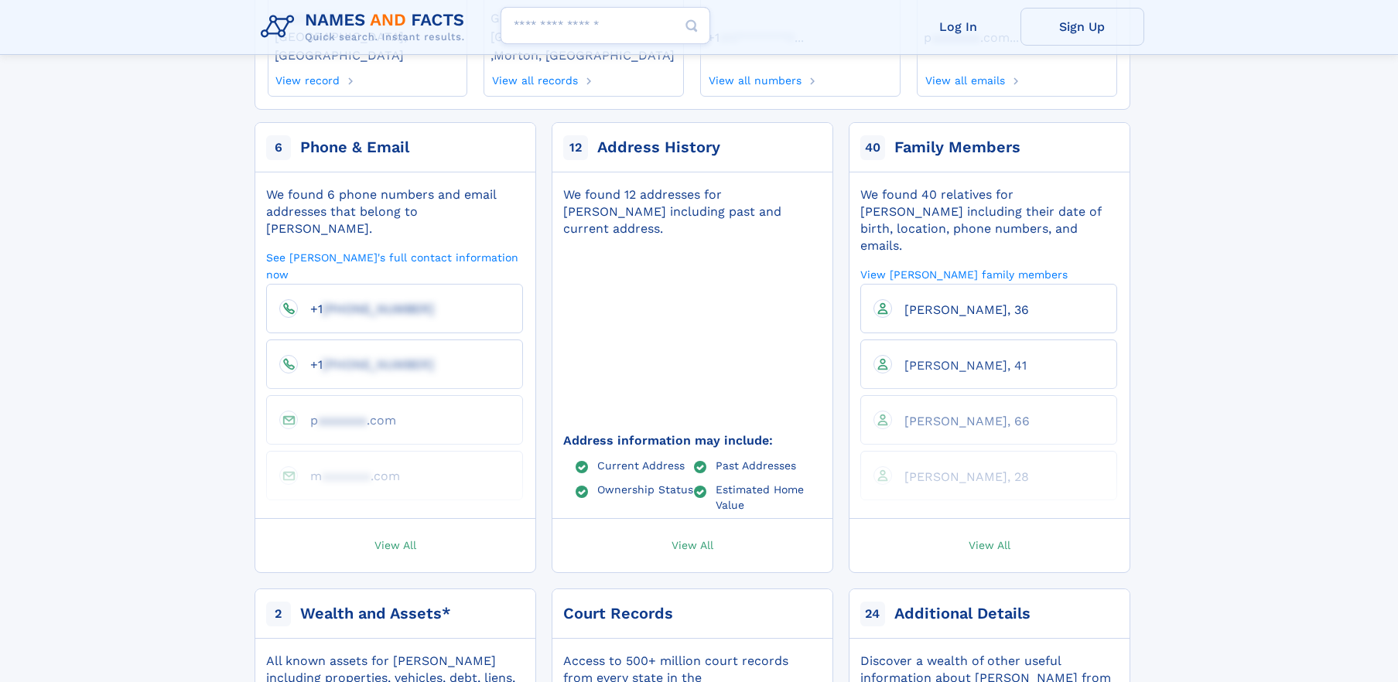
scroll to position [265, 0]
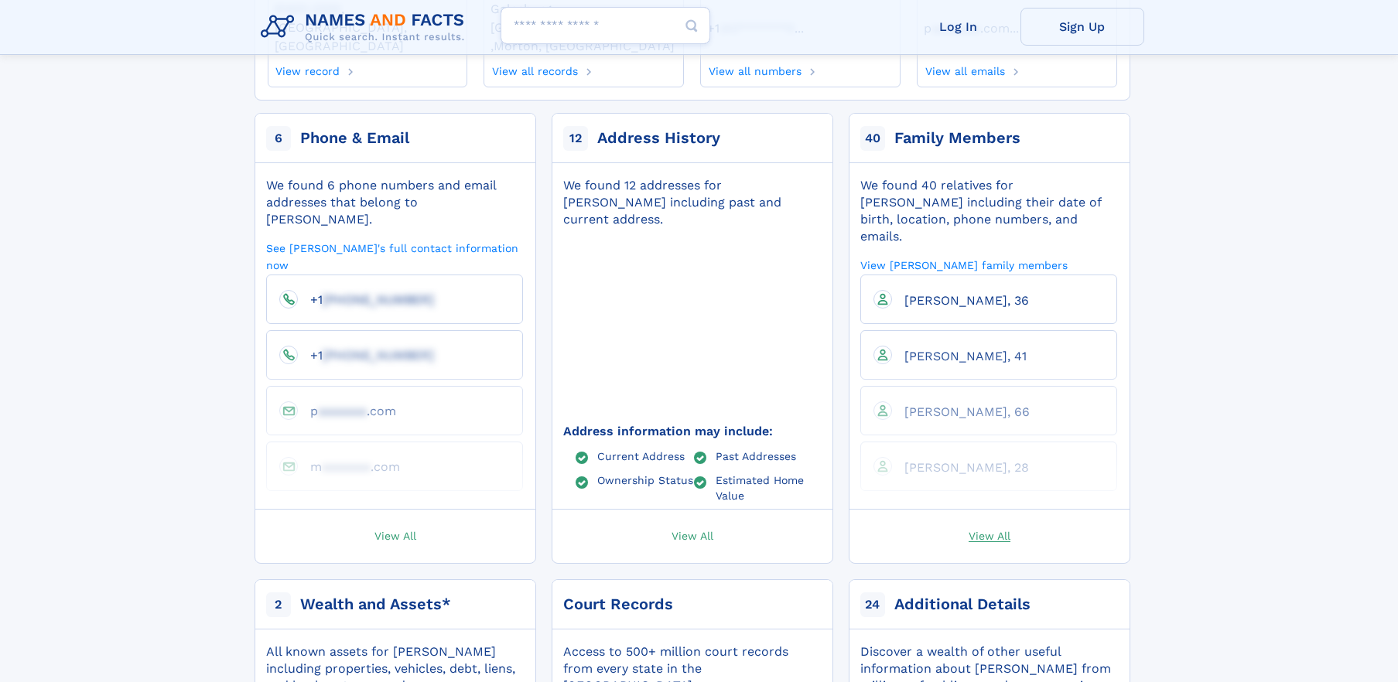
click at [990, 528] on span "View All" at bounding box center [990, 535] width 42 height 14
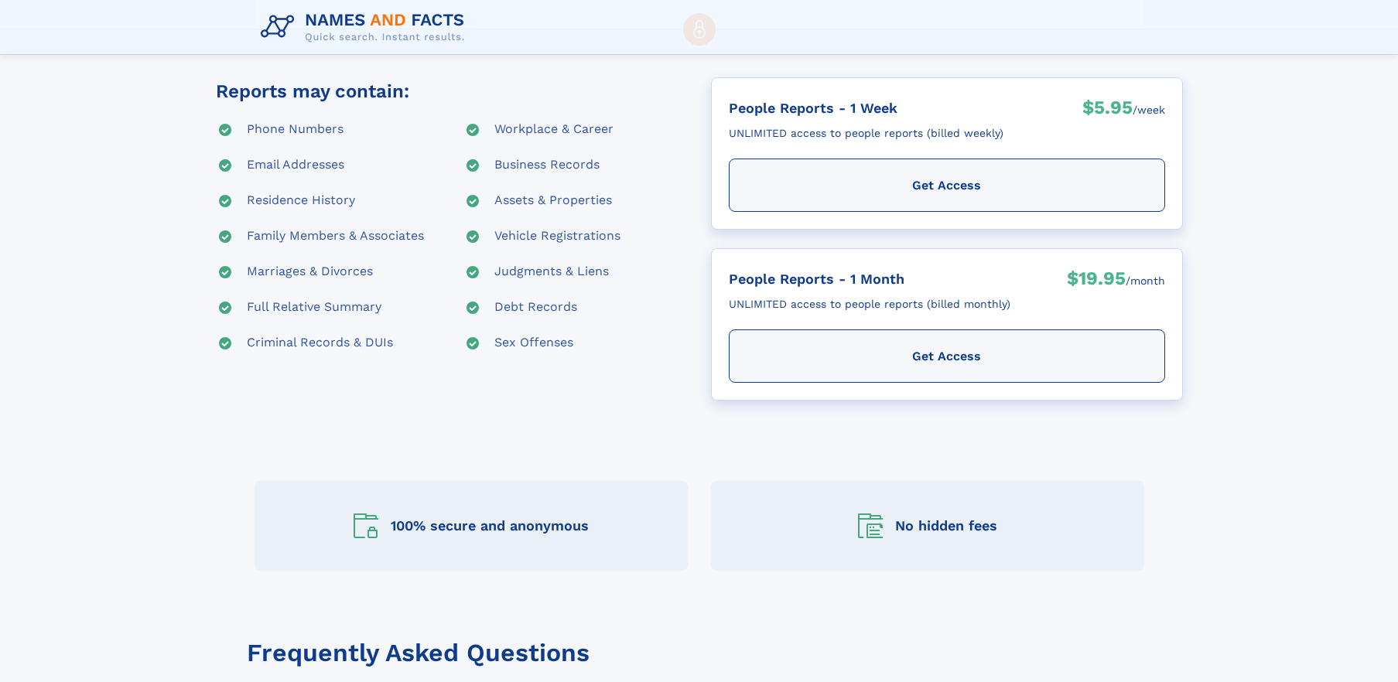
scroll to position [262, 0]
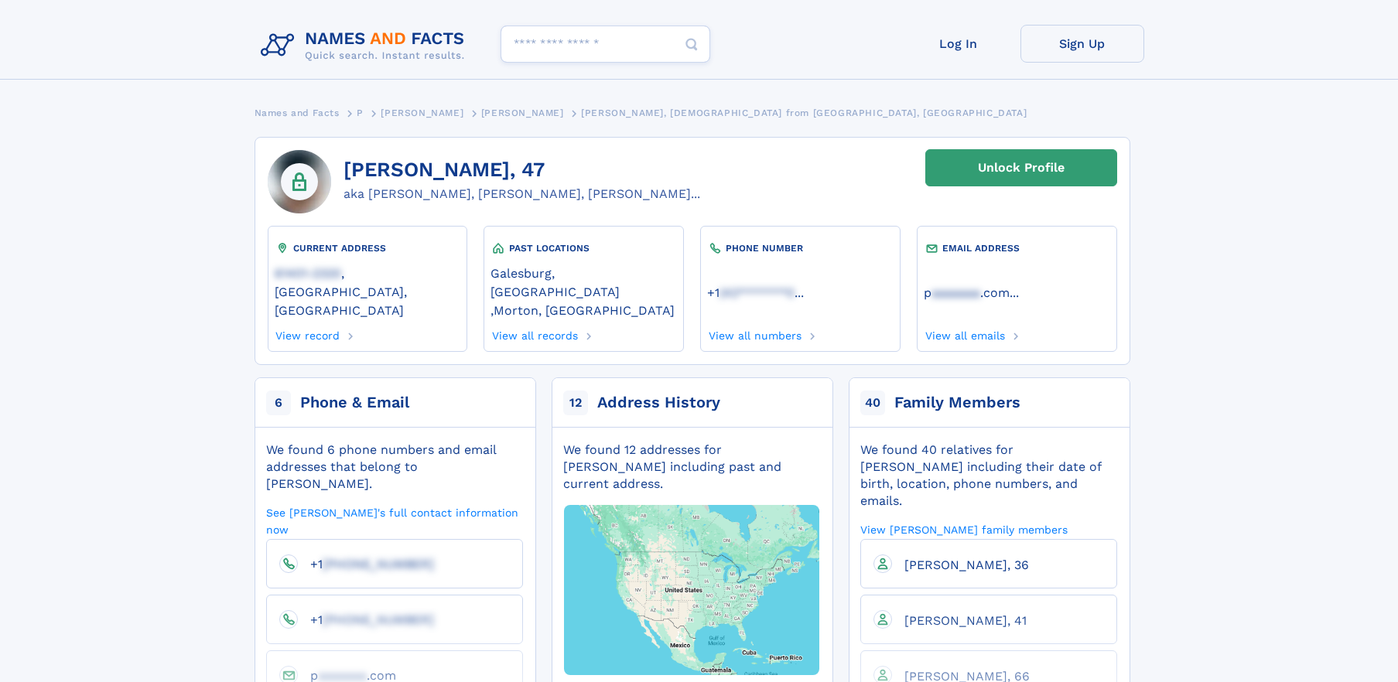
scroll to position [265, 0]
